Goal: Find specific page/section: Find specific page/section

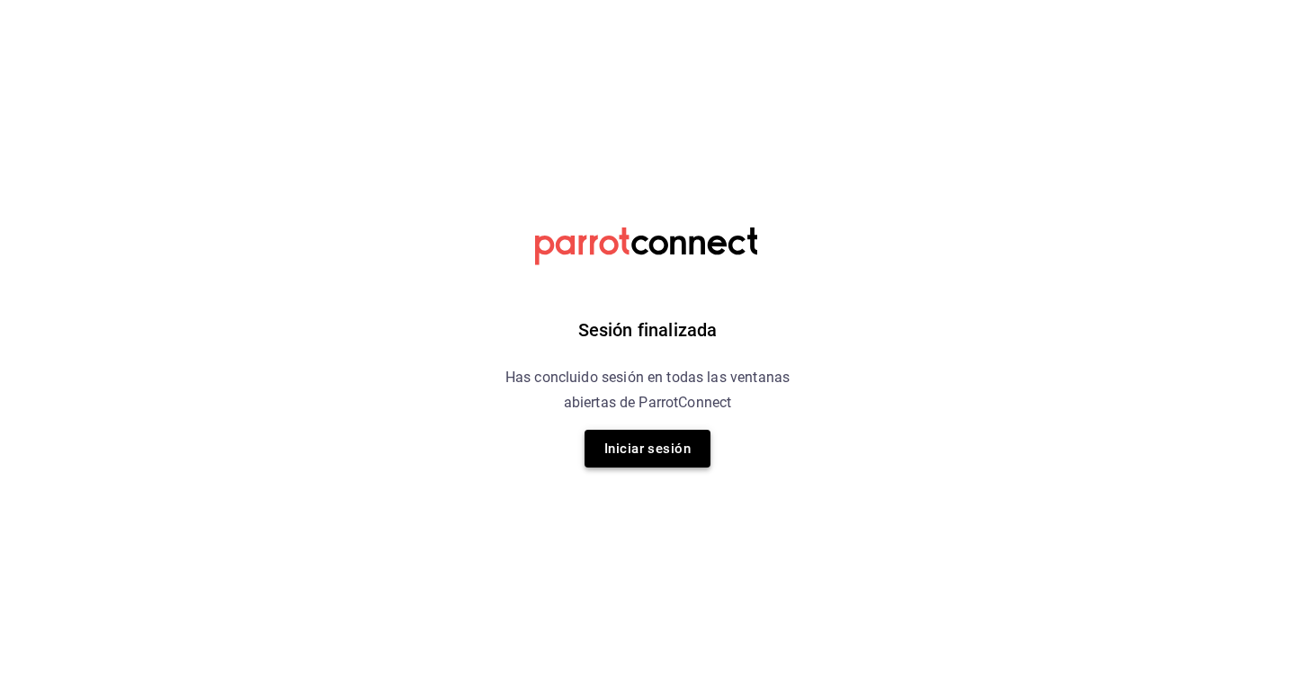
click at [610, 466] on button "Iniciar sesión" at bounding box center [648, 449] width 126 height 38
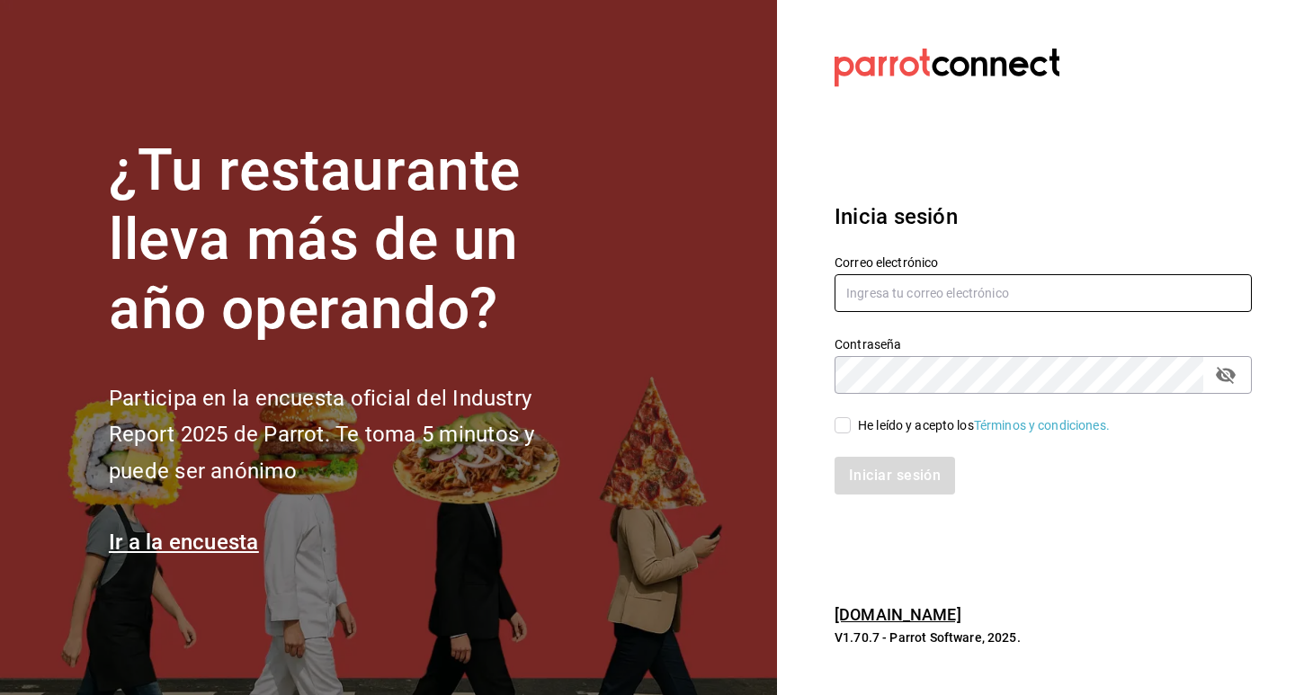
click at [909, 297] on input "text" at bounding box center [1043, 293] width 417 height 38
type input "[EMAIL_ADDRESS][DOMAIN_NAME]"
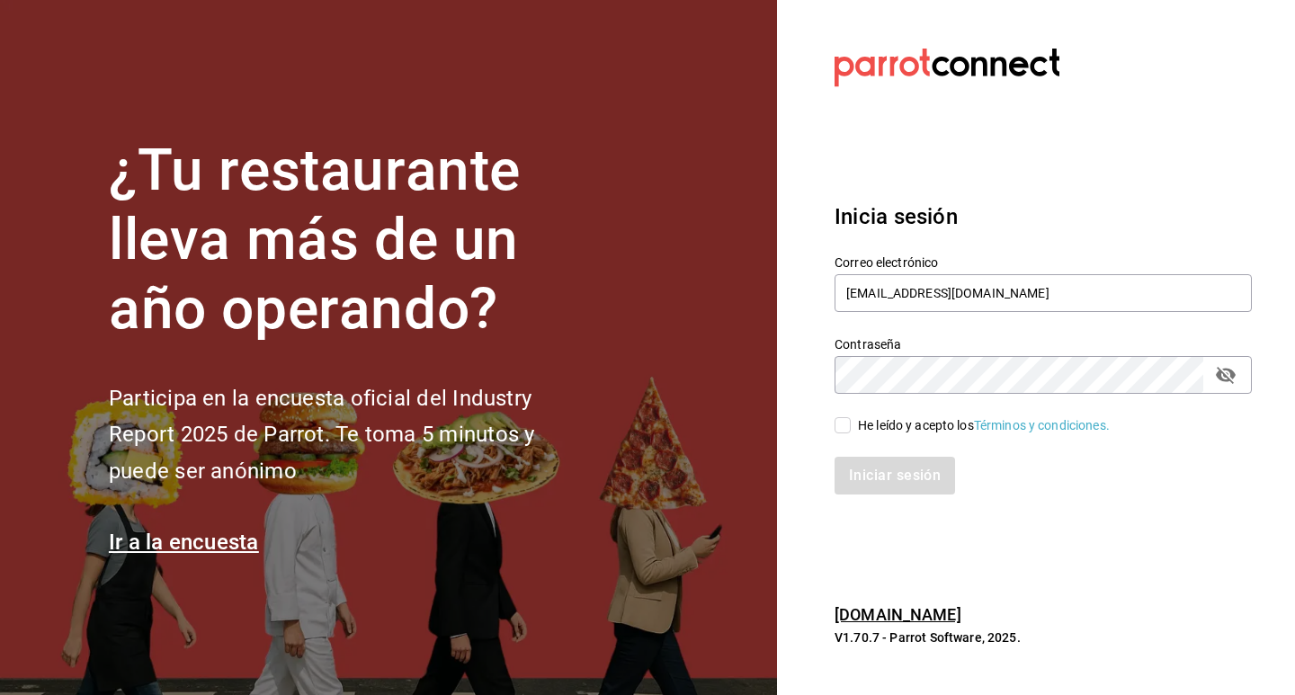
click at [1224, 375] on icon "passwordField" at bounding box center [1226, 375] width 20 height 17
click at [840, 425] on input "He leído y acepto los Términos y condiciones." at bounding box center [843, 425] width 16 height 16
checkbox input "true"
click at [874, 478] on button "Iniciar sesión" at bounding box center [896, 476] width 122 height 38
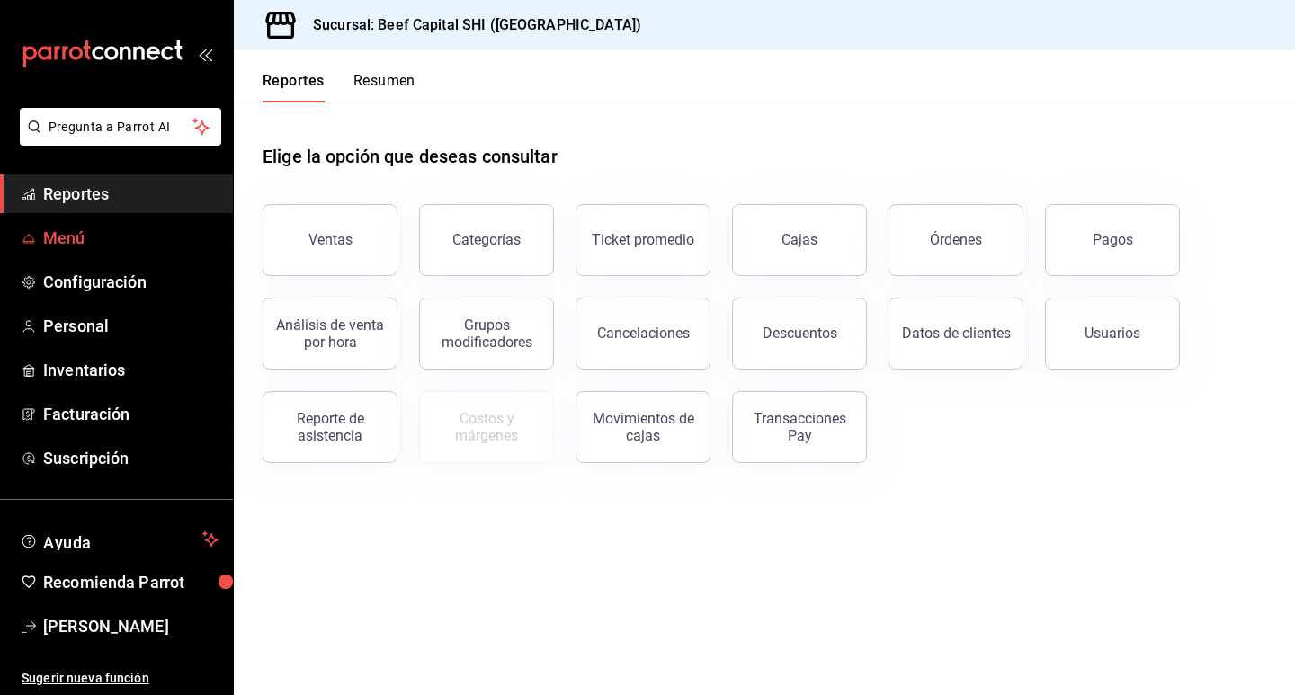
click at [89, 238] on span "Menú" at bounding box center [130, 238] width 175 height 24
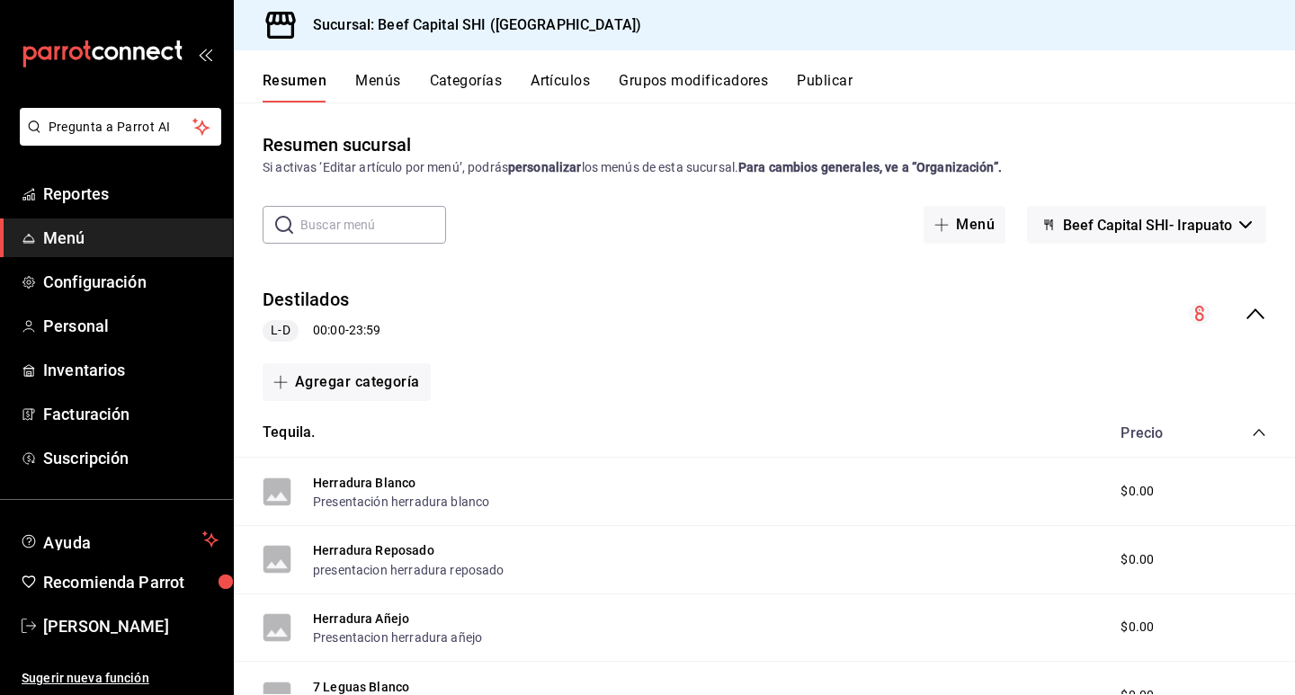
click at [355, 229] on input "text" at bounding box center [373, 225] width 146 height 36
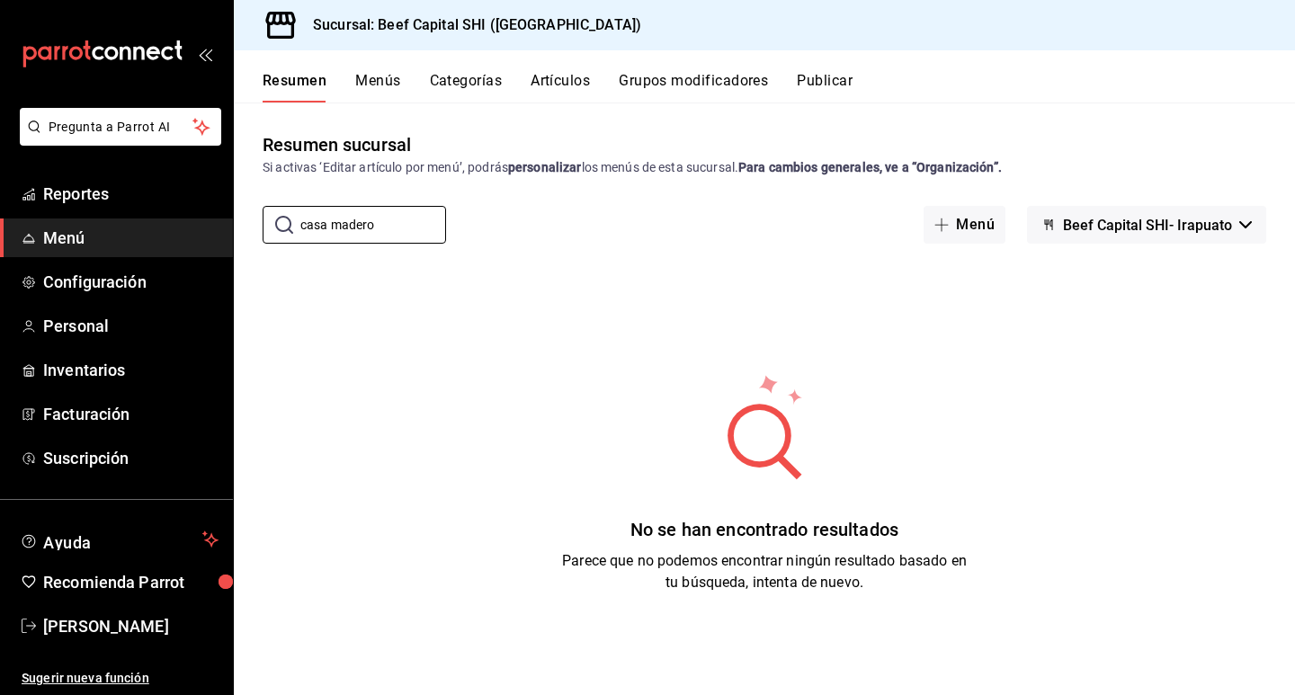
type input "casa madero"
click at [539, 78] on button "Artículos" at bounding box center [560, 87] width 59 height 31
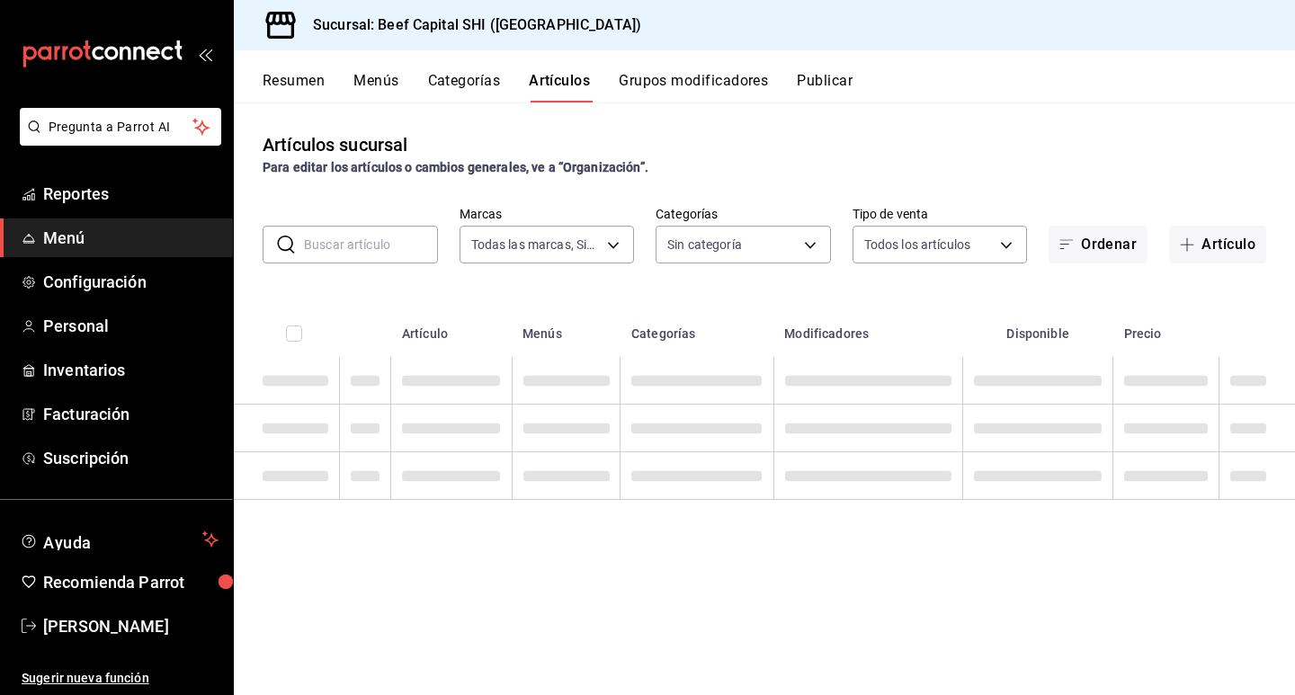
type input "605647f7-5ddc-403a-84da-aa3c8a25865f"
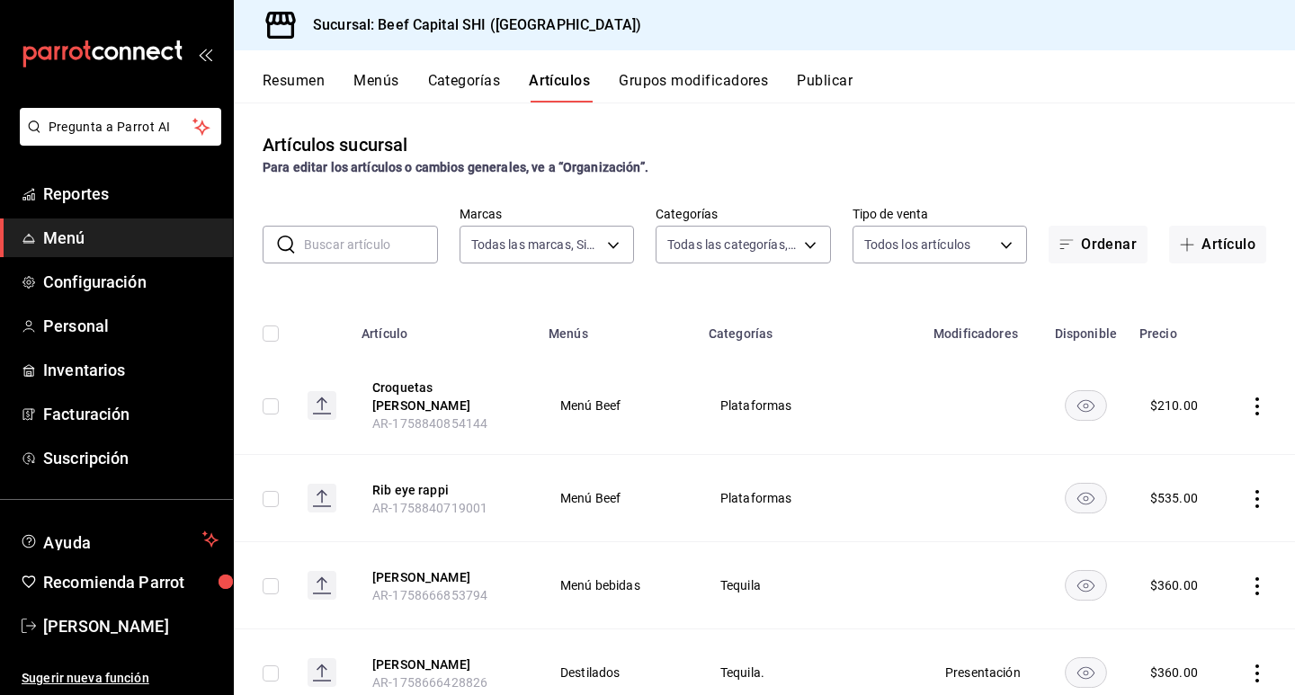
type input "8e149e92-2e81-41b7-bb06-f216bda6e039,230c4a31-dbb7-4585-b22f-1c5c36cb302b,19d1c…"
click at [405, 247] on input "text" at bounding box center [371, 245] width 134 height 36
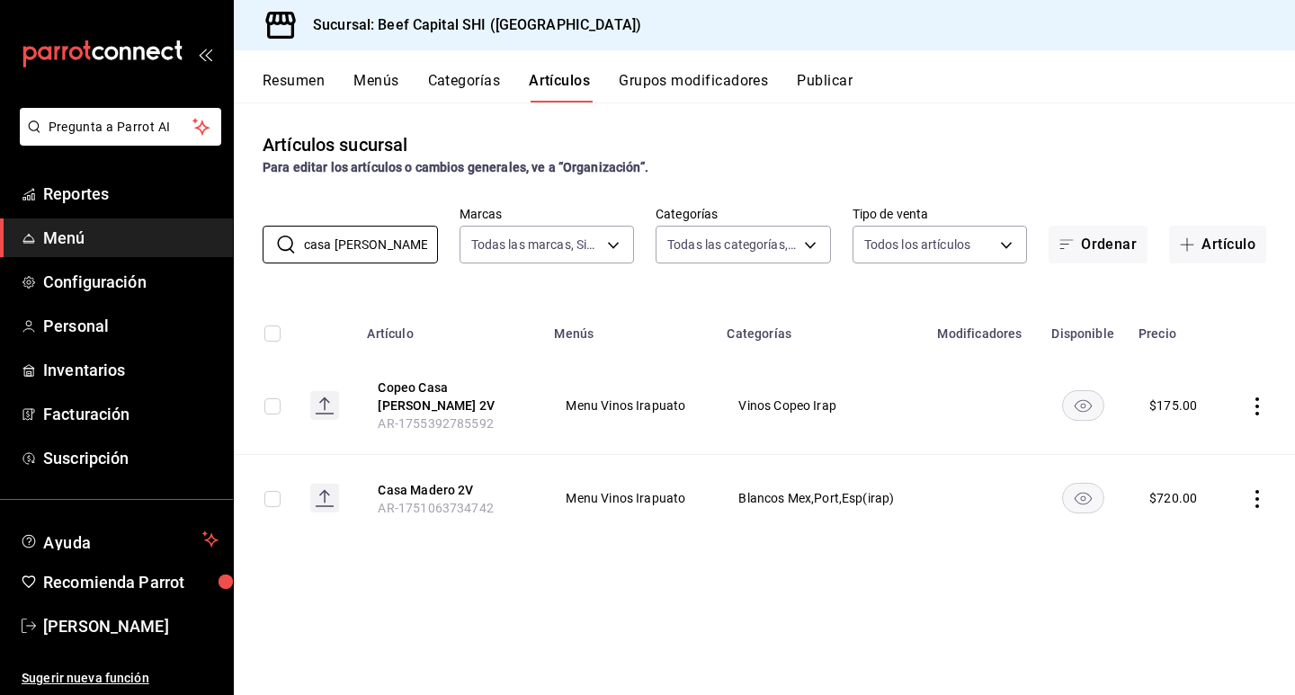
type input "casa madero 2v"
